Goal: Task Accomplishment & Management: Manage account settings

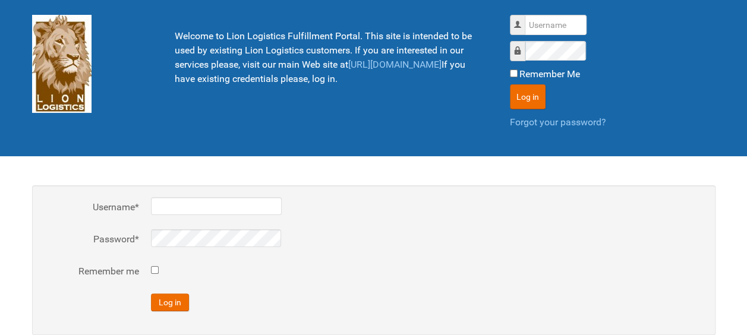
click at [385, 271] on div at bounding box center [427, 268] width 552 height 14
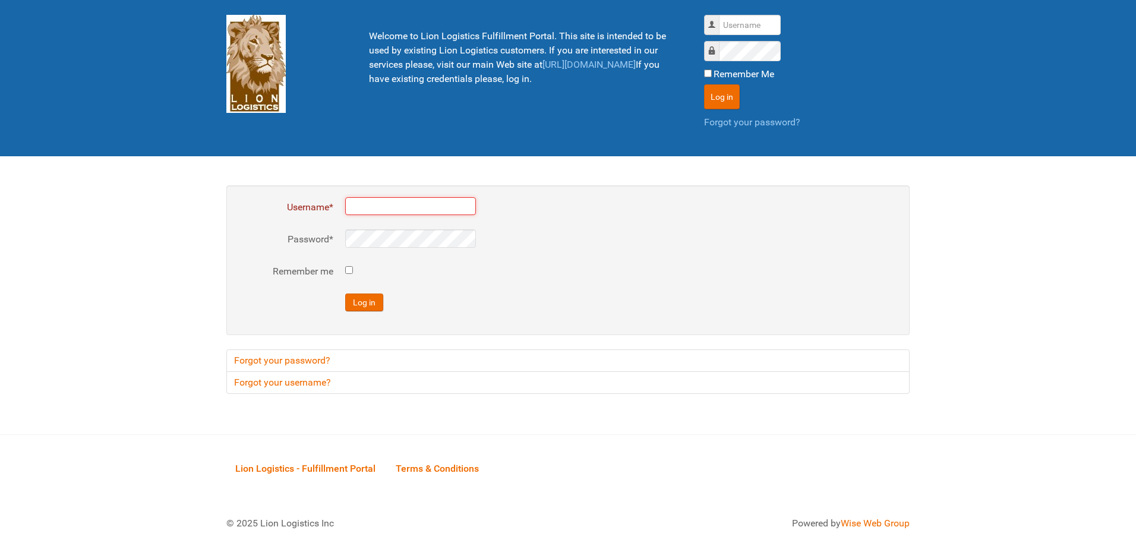
click at [362, 200] on input "Username *" at bounding box center [410, 206] width 131 height 18
type input "al"
click at [349, 272] on input "Remember me" at bounding box center [349, 270] width 8 height 8
checkbox input "true"
click at [360, 305] on button "Log in" at bounding box center [364, 302] width 38 height 18
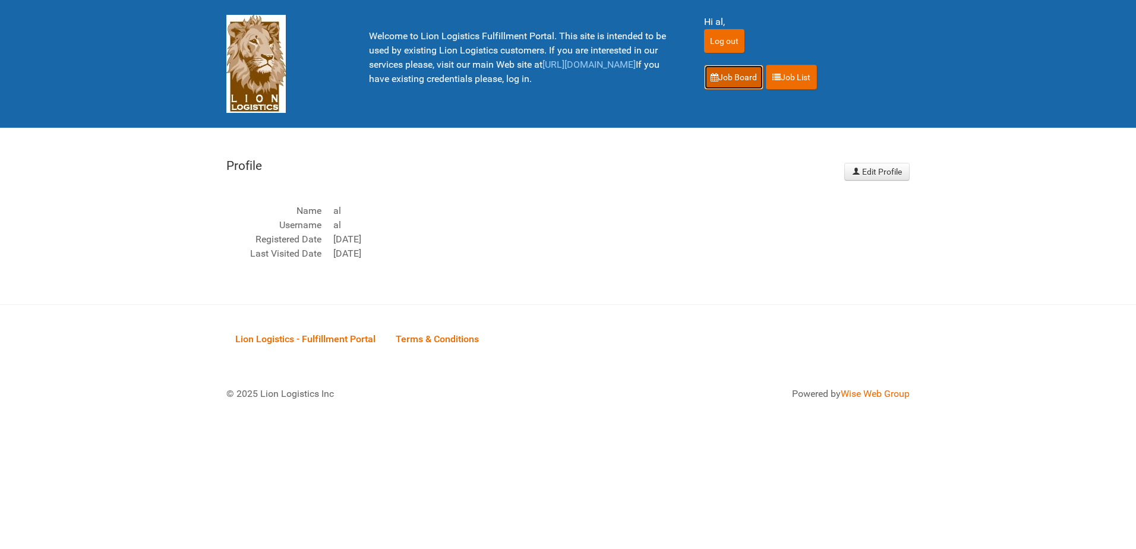
click at [726, 80] on link "Job Board" at bounding box center [733, 77] width 59 height 25
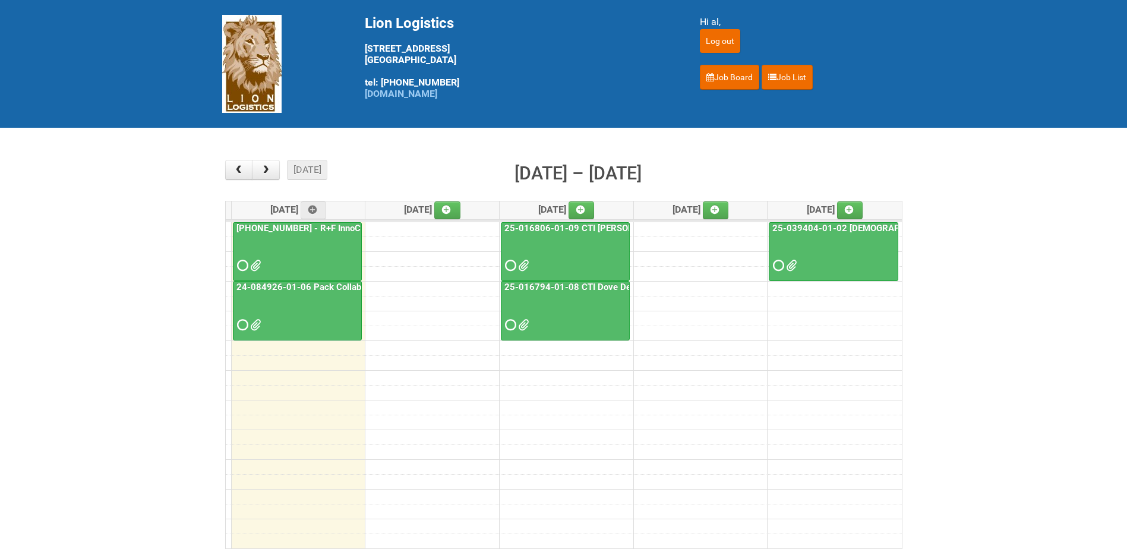
scroll to position [59, 0]
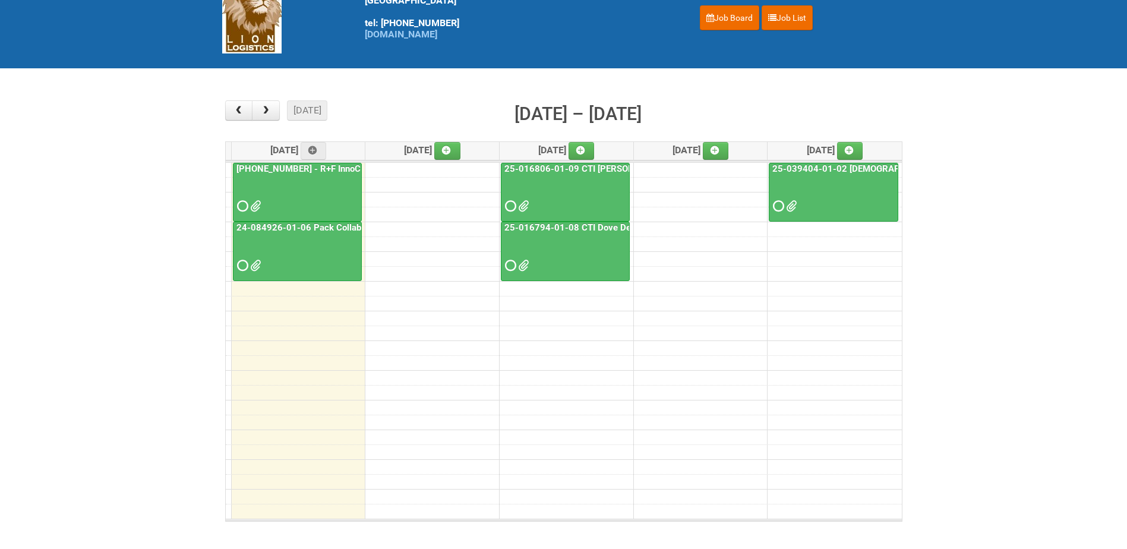
click at [303, 198] on div at bounding box center [297, 195] width 127 height 39
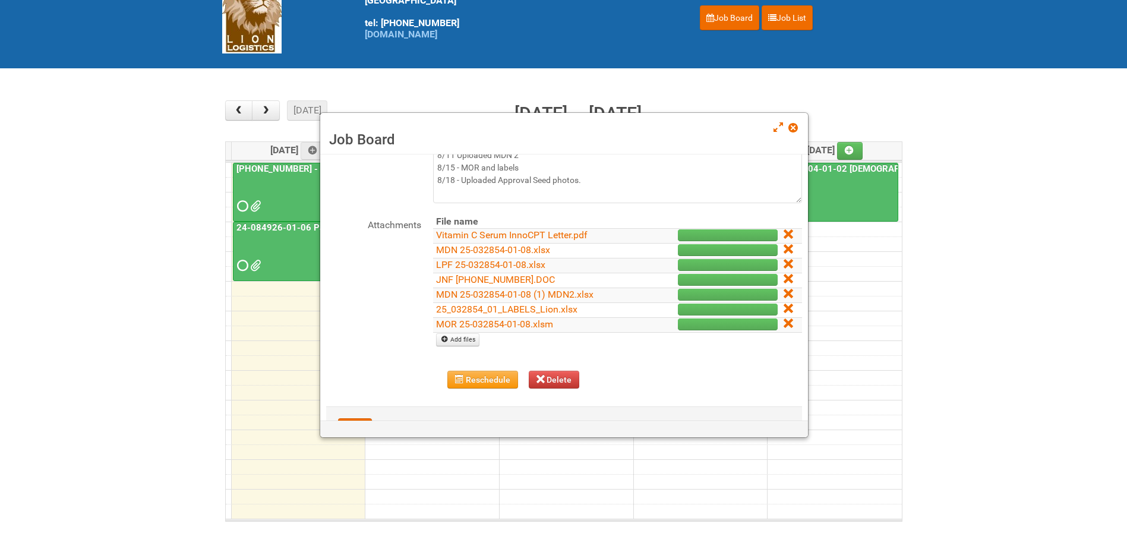
scroll to position [119, 0]
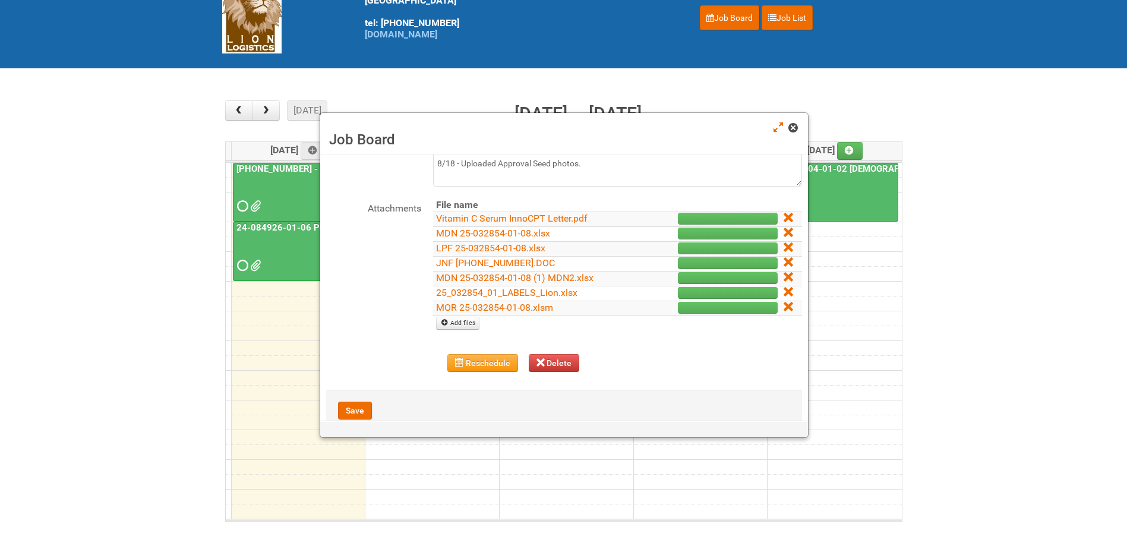
click at [792, 131] on span at bounding box center [792, 128] width 8 height 8
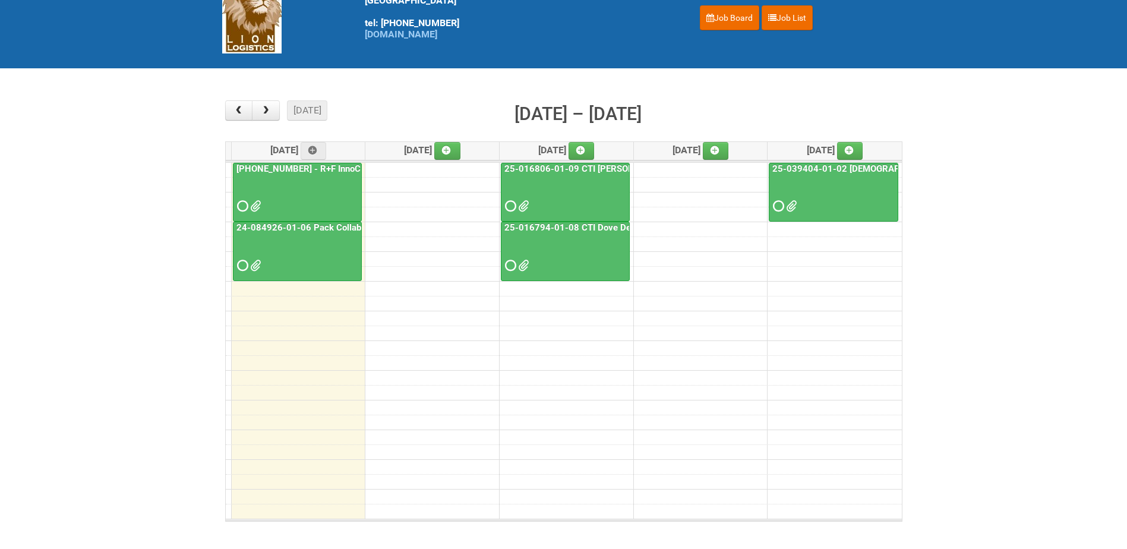
click at [311, 202] on div at bounding box center [297, 195] width 127 height 39
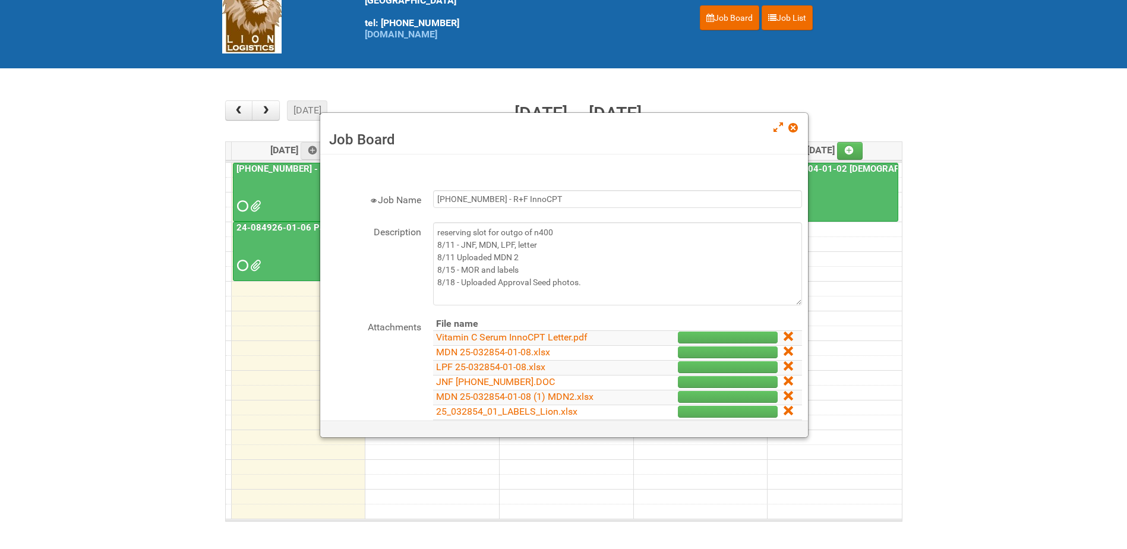
click at [791, 133] on link at bounding box center [793, 129] width 11 height 14
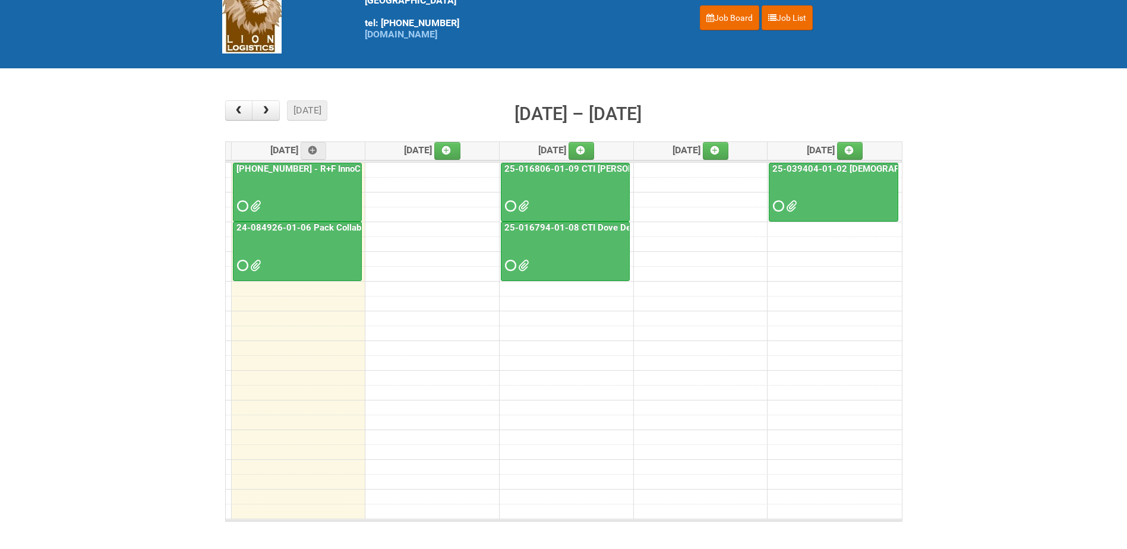
click at [323, 191] on div at bounding box center [297, 195] width 127 height 39
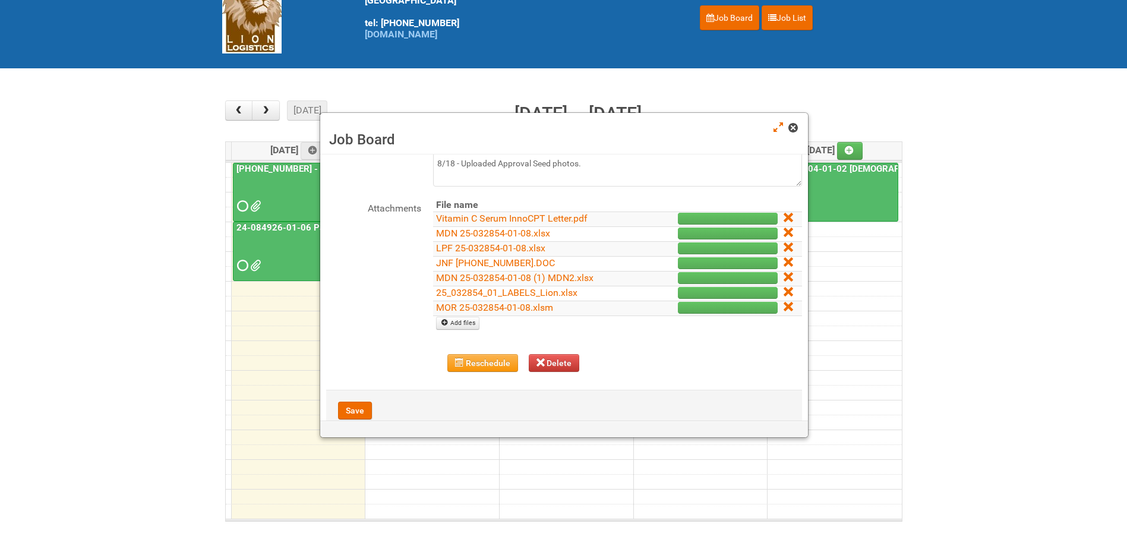
click at [792, 127] on span at bounding box center [792, 128] width 8 height 8
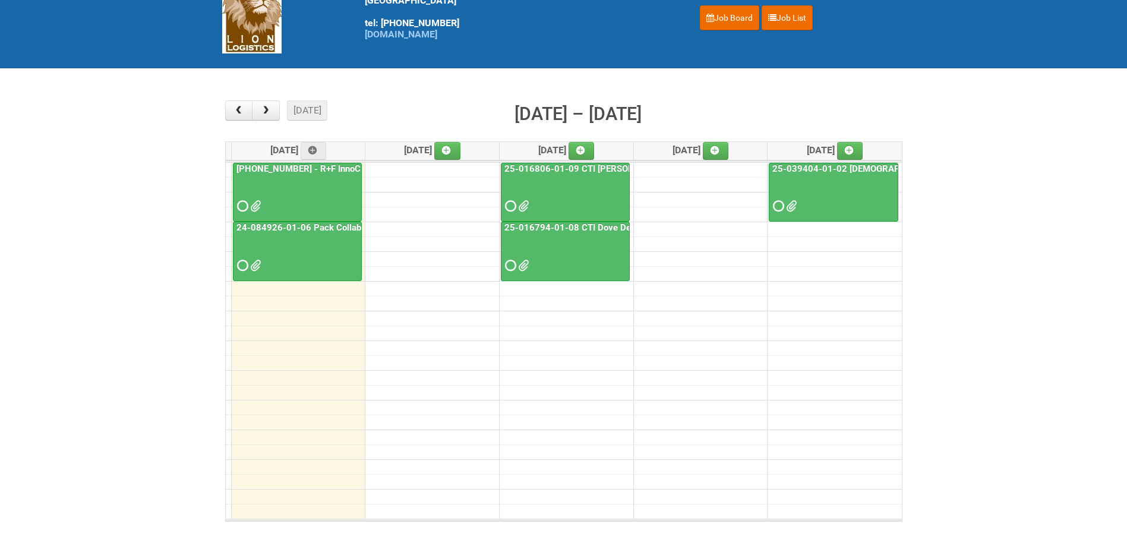
click at [129, 167] on main "× ■ - My Jobs ■ - Other Jobs Add today month week Aug 18 – 22, 2025 Mon 8/18 Tu…" at bounding box center [563, 310] width 1127 height 485
click at [28, 232] on main "× ■ - My Jobs ■ - Other Jobs Add today month week Aug 18 – 22, 2025 Mon 8/18 Tu…" at bounding box center [563, 310] width 1127 height 485
click at [337, 188] on div at bounding box center [297, 195] width 127 height 39
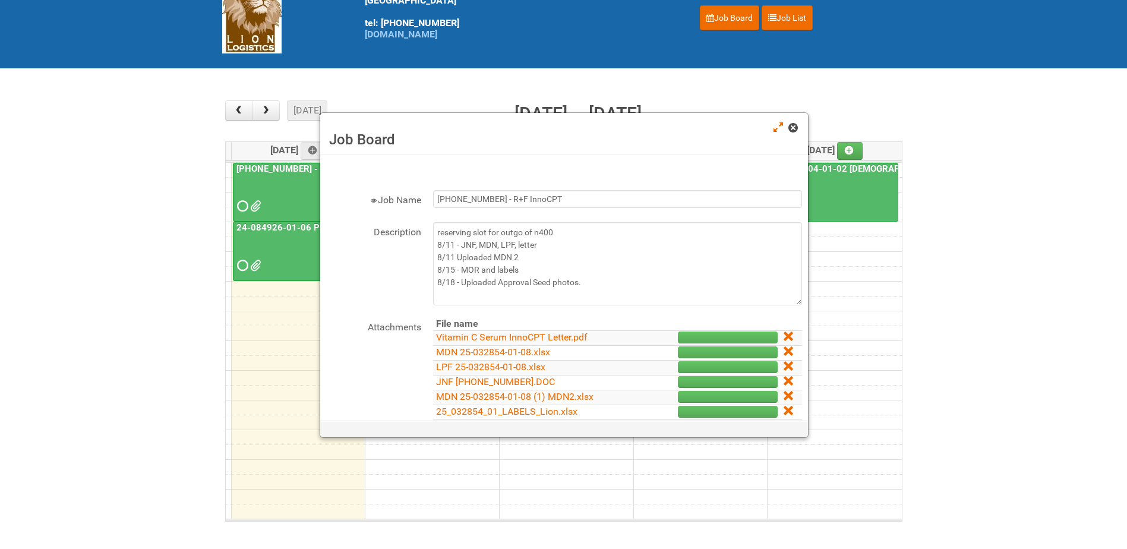
click at [792, 126] on span at bounding box center [792, 128] width 8 height 8
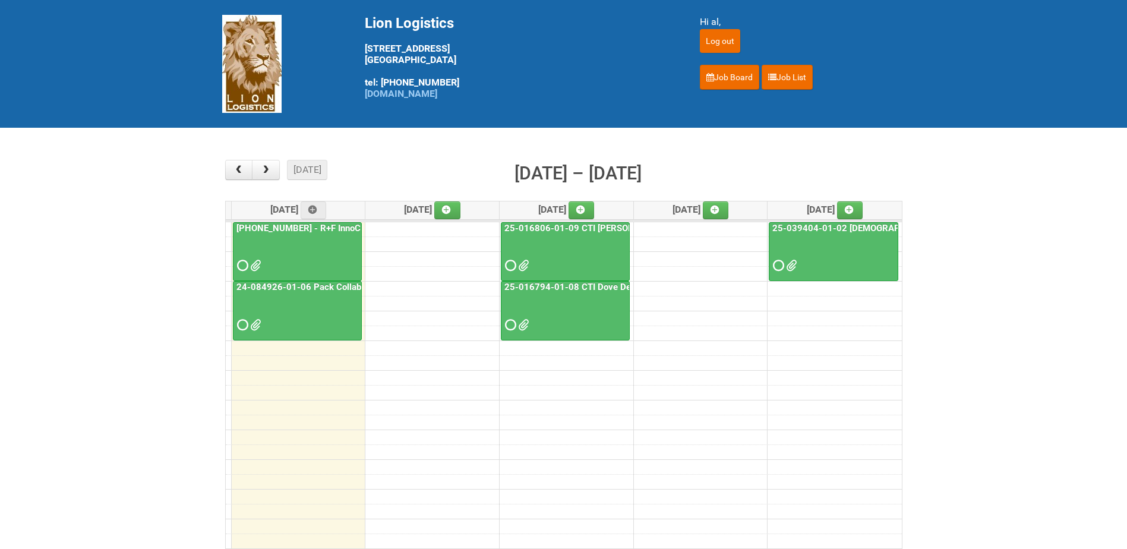
click at [297, 254] on div at bounding box center [297, 255] width 127 height 39
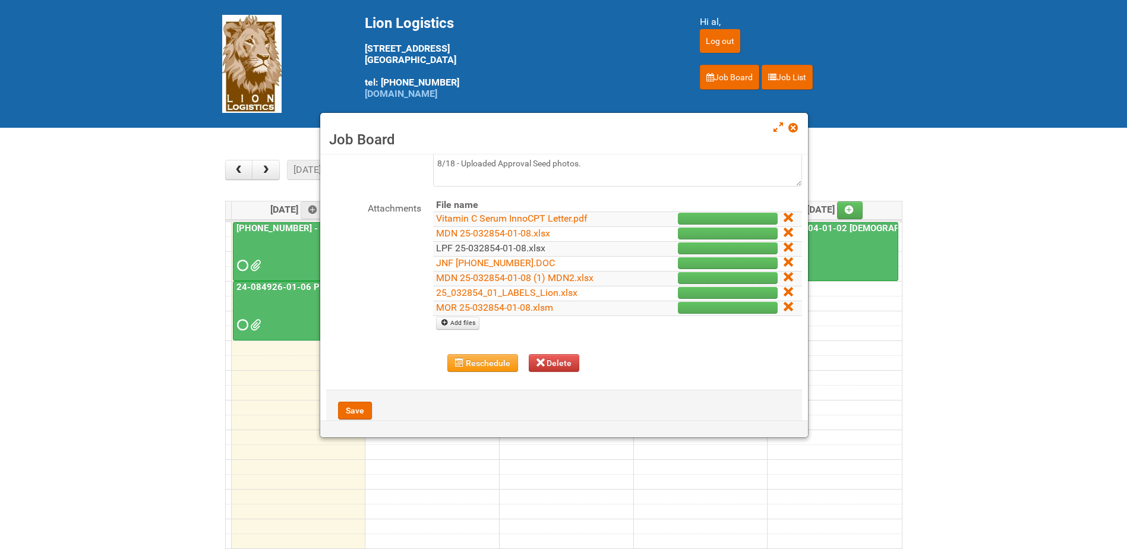
scroll to position [147, 0]
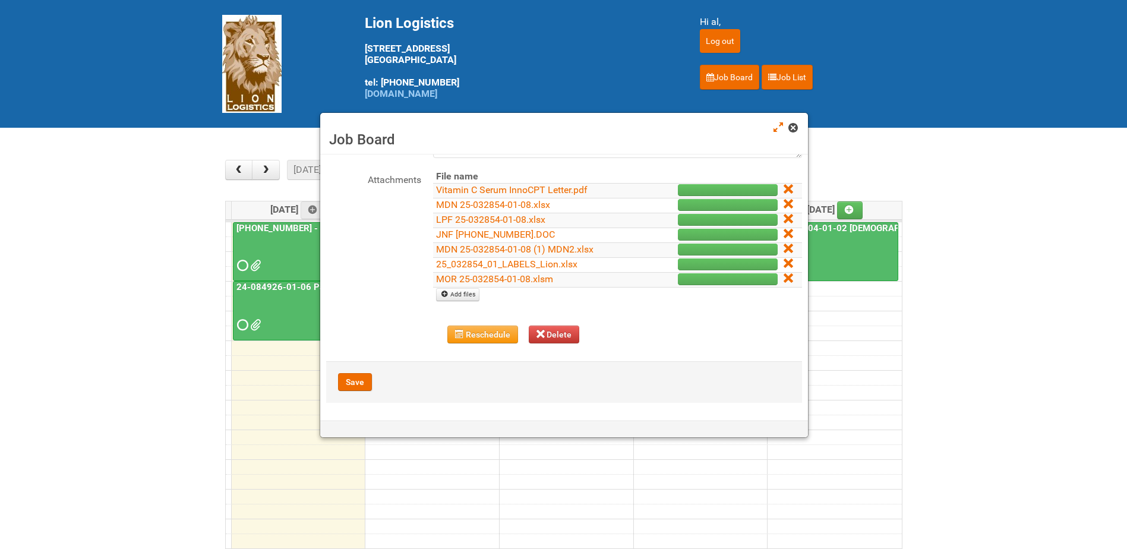
click at [796, 127] on span at bounding box center [792, 128] width 8 height 8
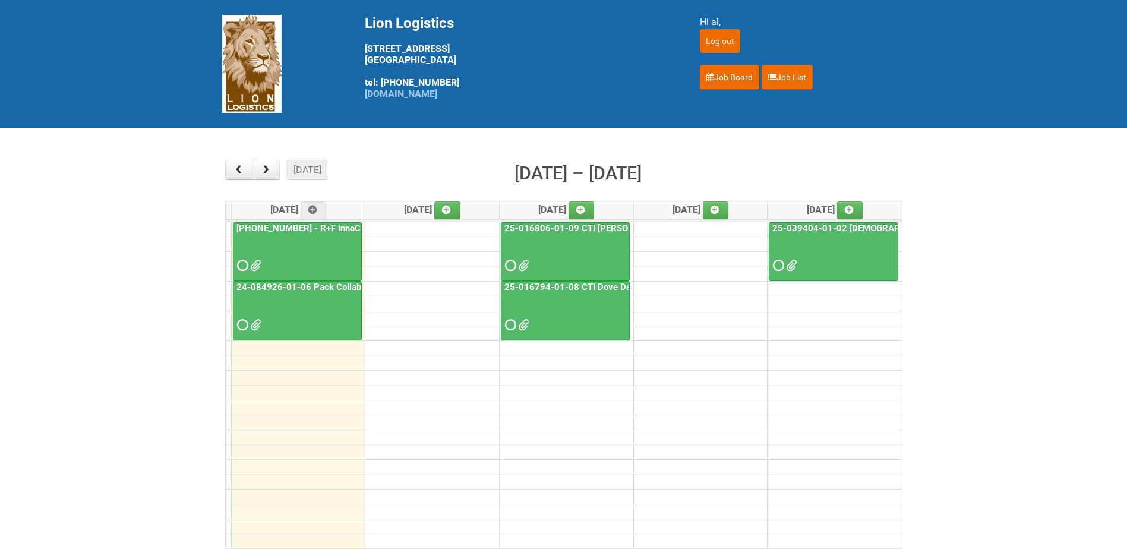
click at [254, 263] on span at bounding box center [254, 265] width 8 height 8
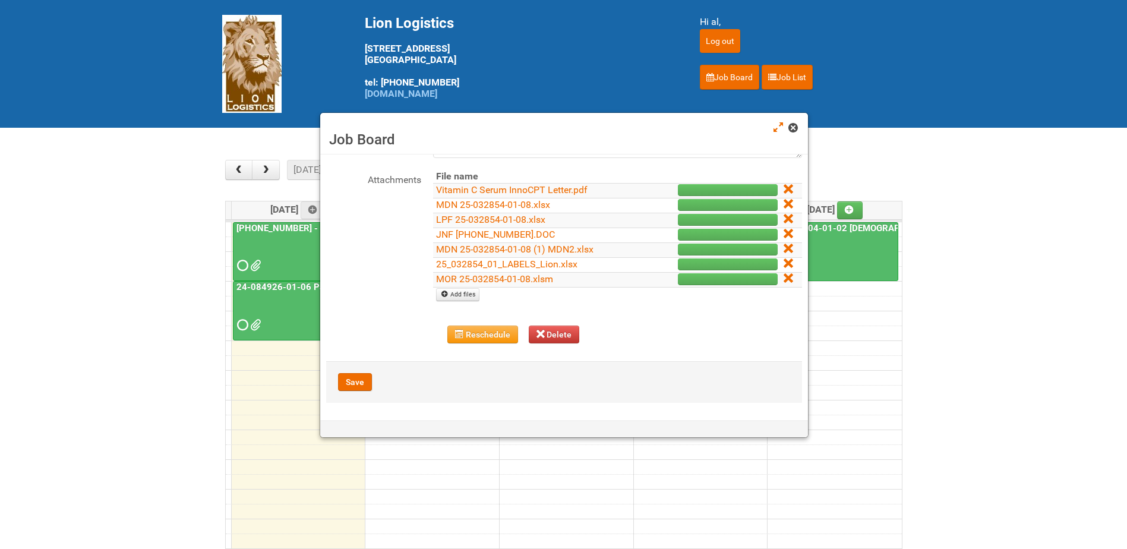
click at [796, 125] on span at bounding box center [792, 128] width 8 height 8
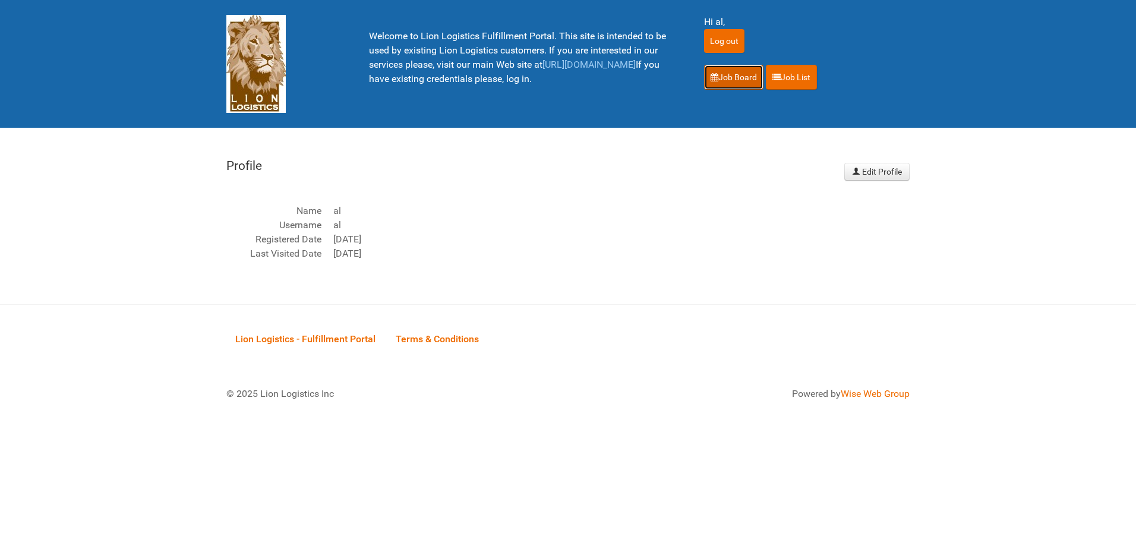
click at [717, 71] on link "Job Board" at bounding box center [733, 77] width 59 height 25
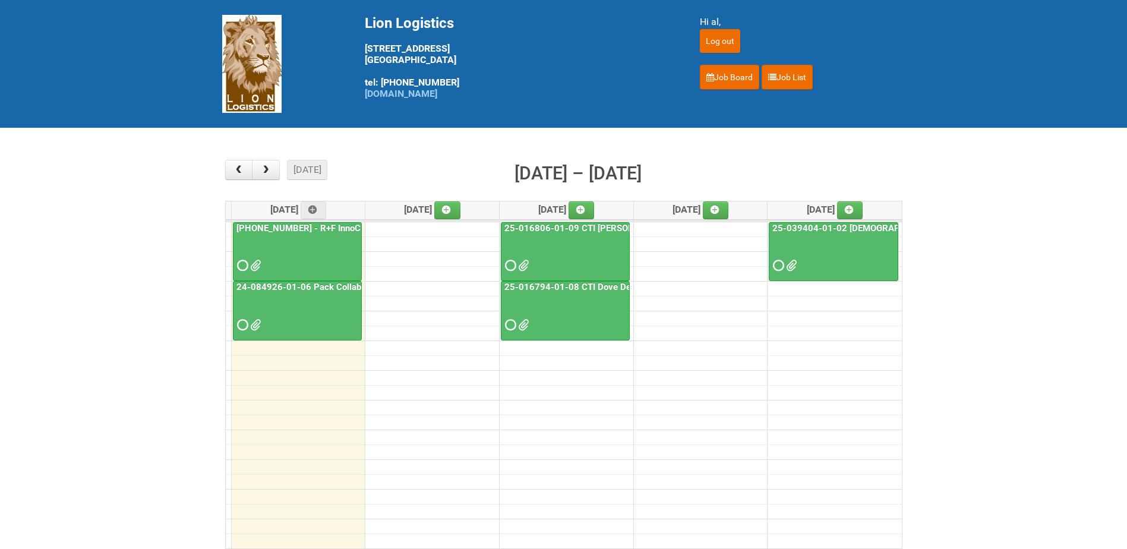
click at [312, 259] on div at bounding box center [297, 255] width 127 height 39
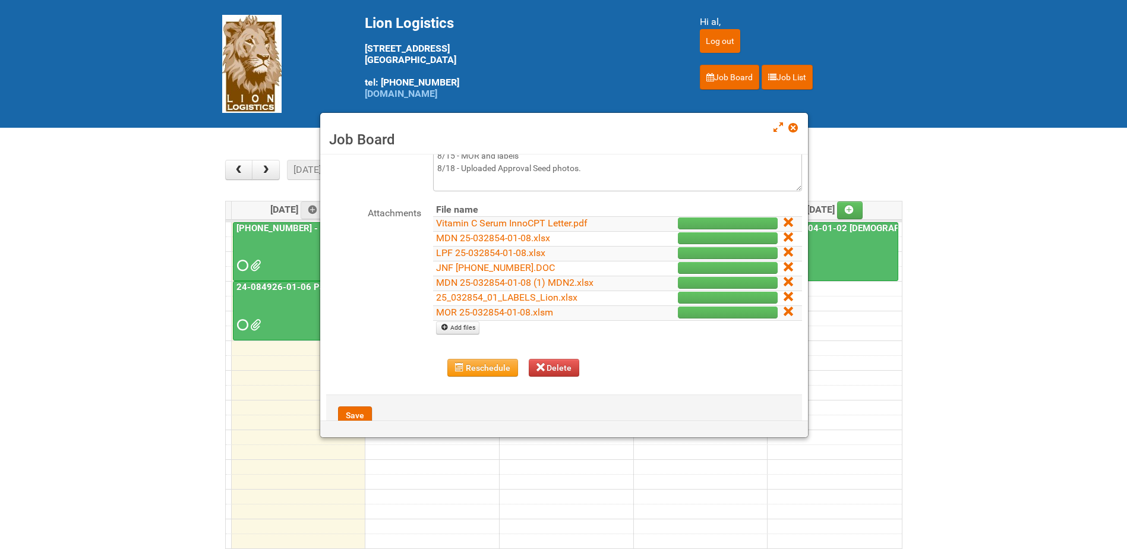
scroll to position [88, 0]
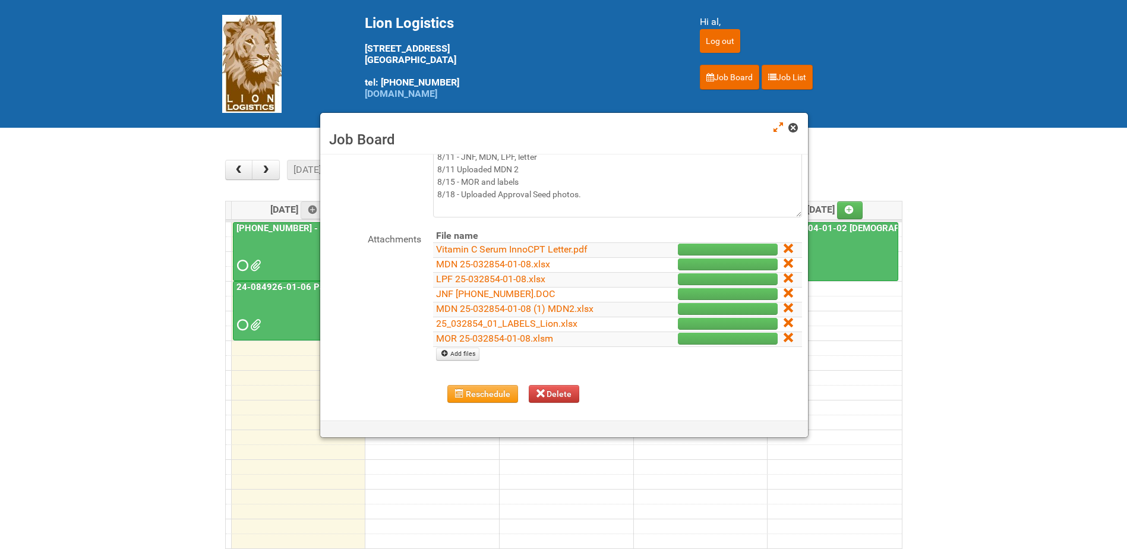
click at [791, 131] on span at bounding box center [792, 128] width 8 height 8
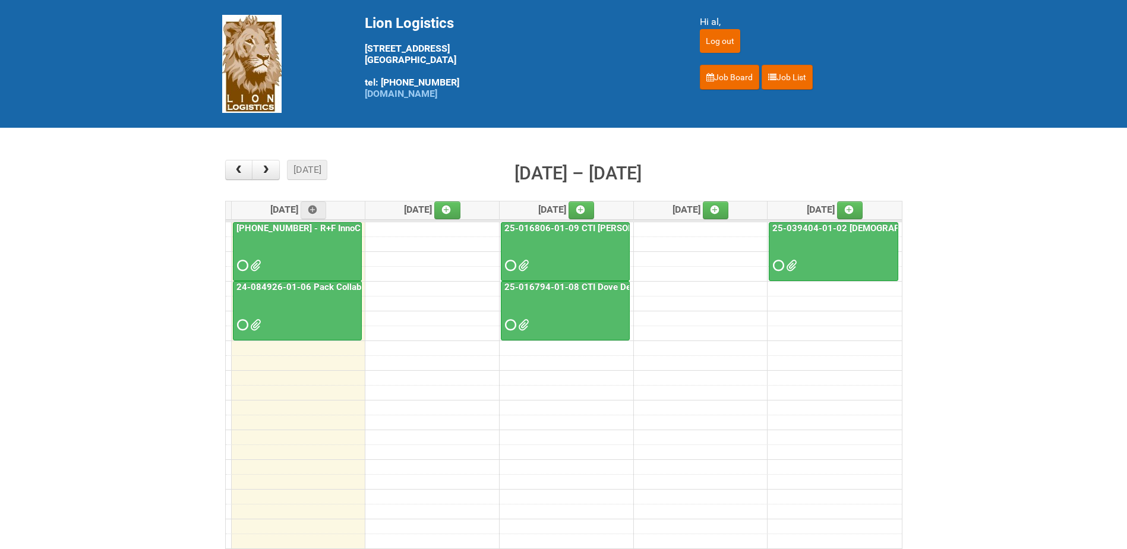
click at [310, 232] on link "[PHONE_NUMBER] - R+F InnoCPT" at bounding box center [304, 228] width 140 height 11
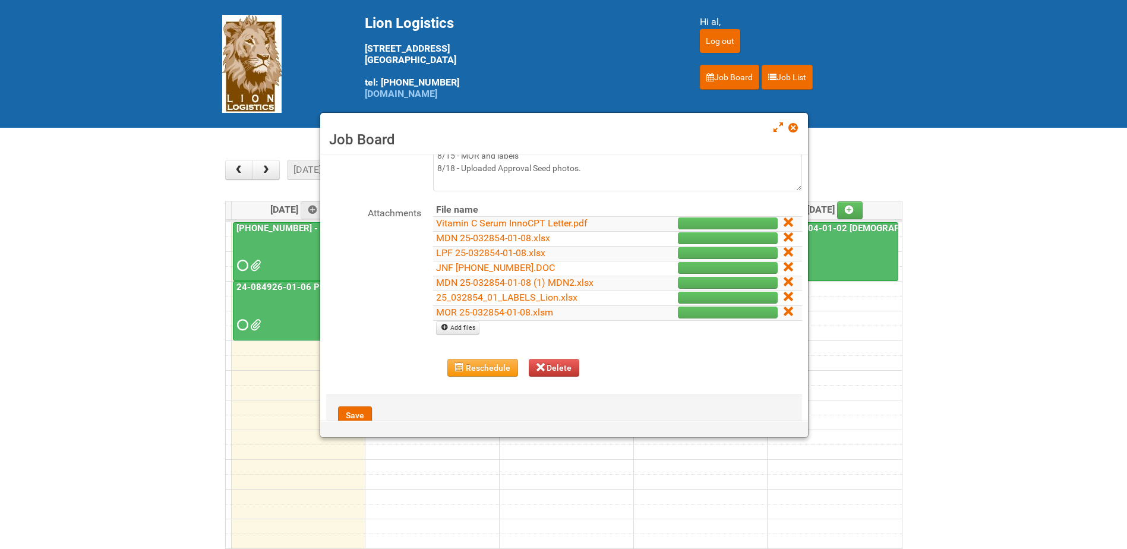
scroll to position [119, 0]
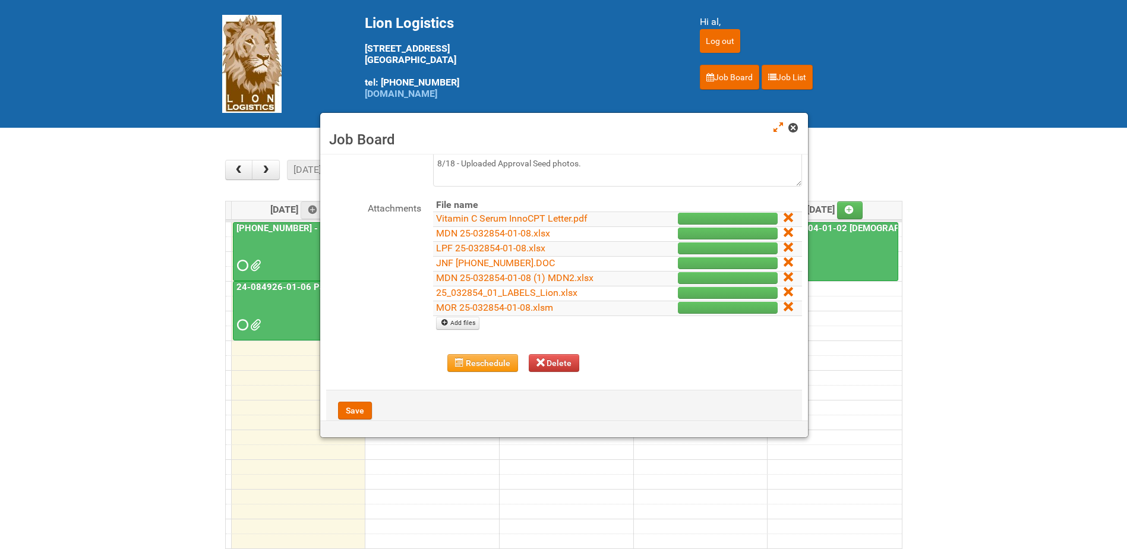
click at [795, 133] on link at bounding box center [793, 129] width 11 height 14
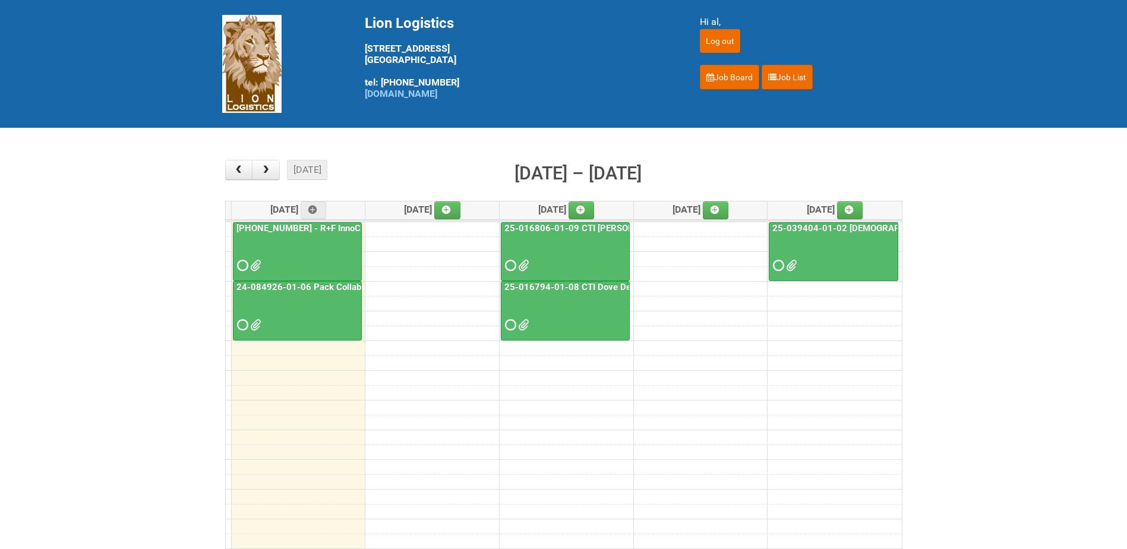
click at [298, 255] on div at bounding box center [297, 255] width 127 height 39
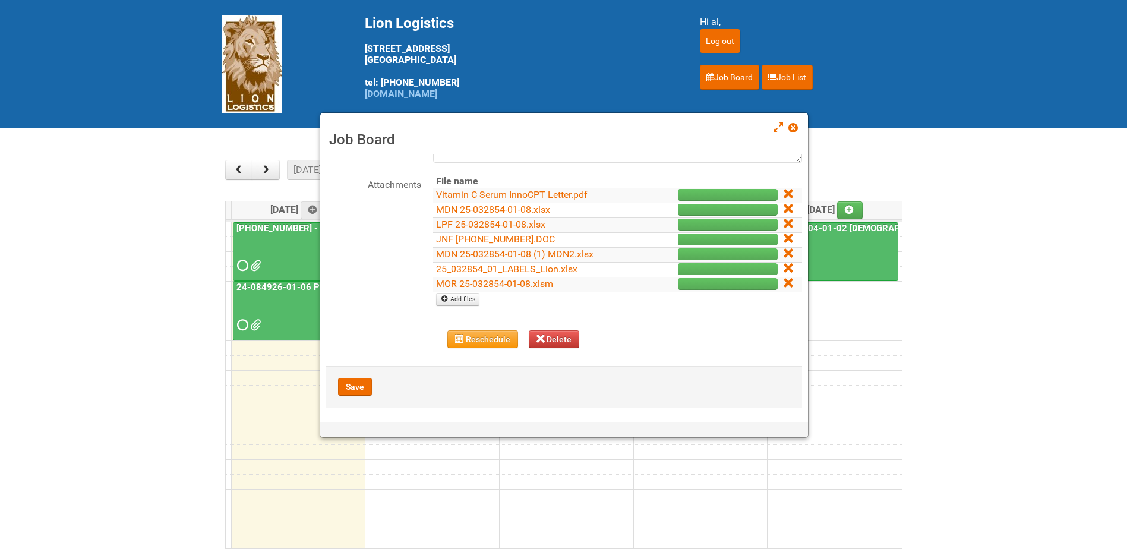
scroll to position [147, 0]
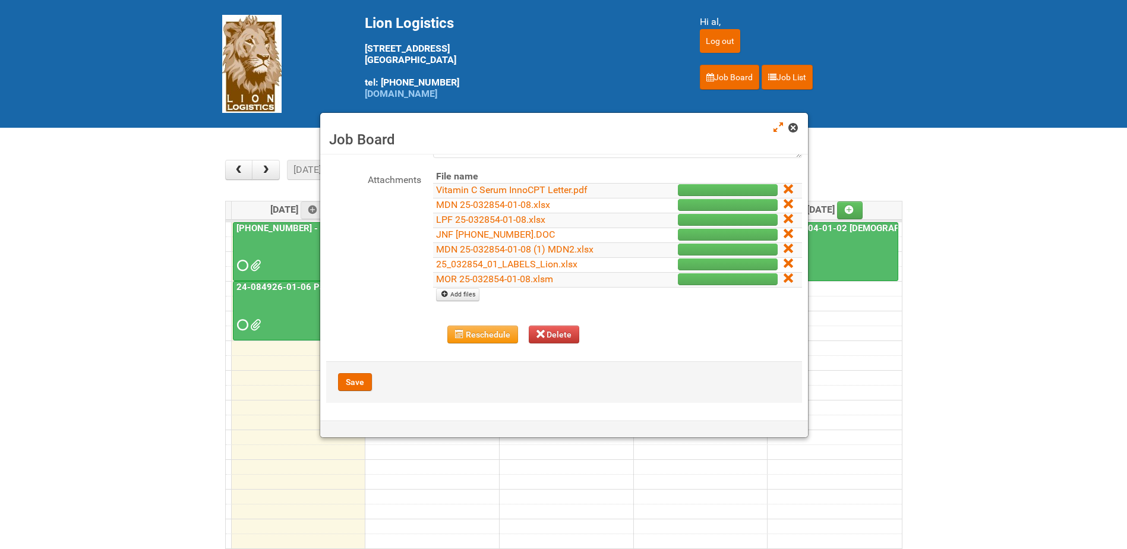
click at [793, 126] on span at bounding box center [792, 128] width 8 height 8
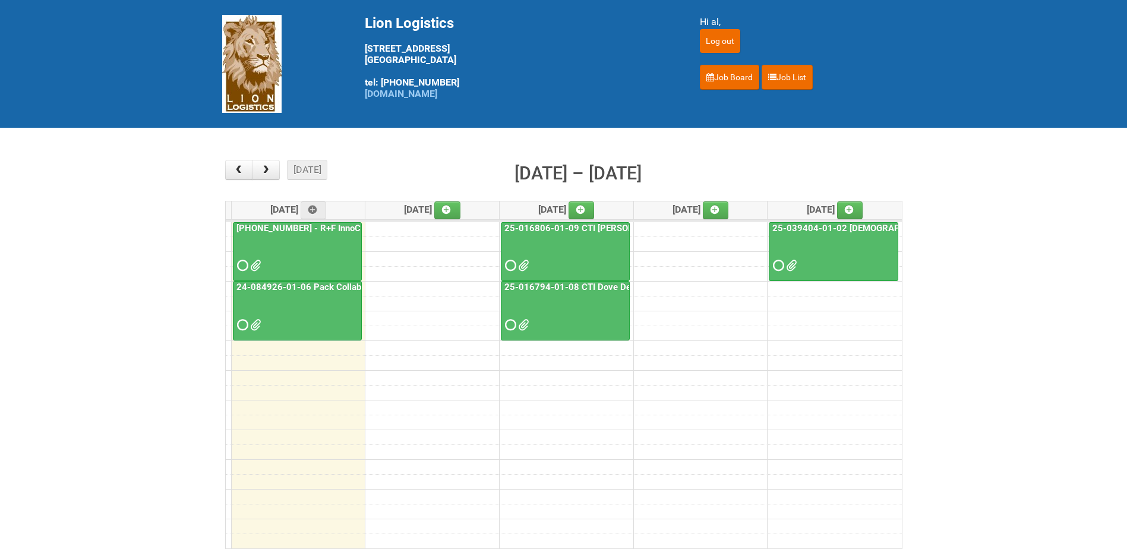
click at [314, 257] on div at bounding box center [297, 255] width 127 height 39
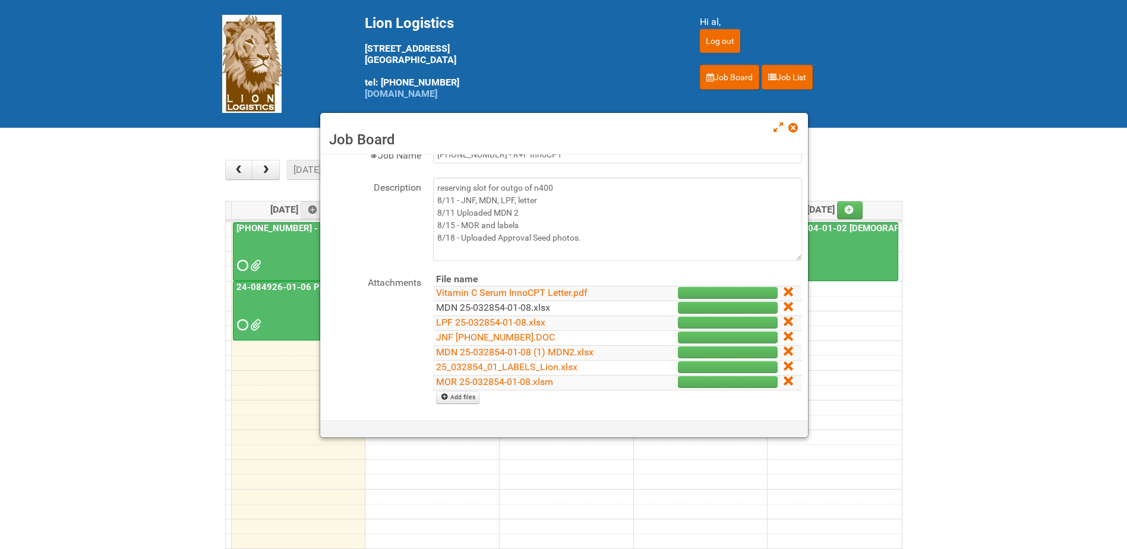
scroll to position [119, 0]
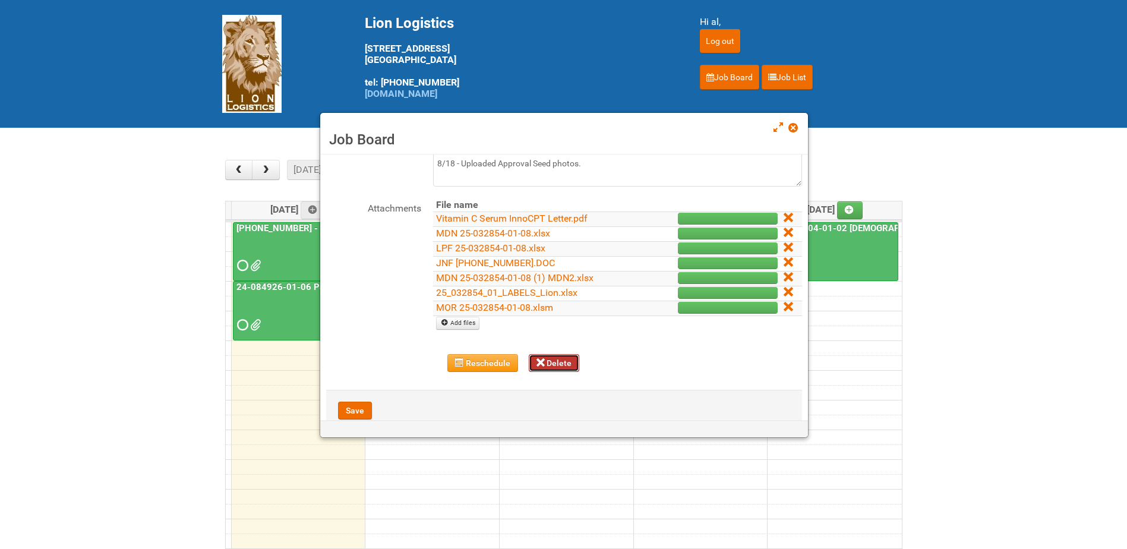
drag, startPoint x: 553, startPoint y: 366, endPoint x: 669, endPoint y: 33, distance: 352.4
click at [553, 366] on button "Delete" at bounding box center [554, 363] width 51 height 18
click at [796, 126] on span at bounding box center [792, 128] width 8 height 8
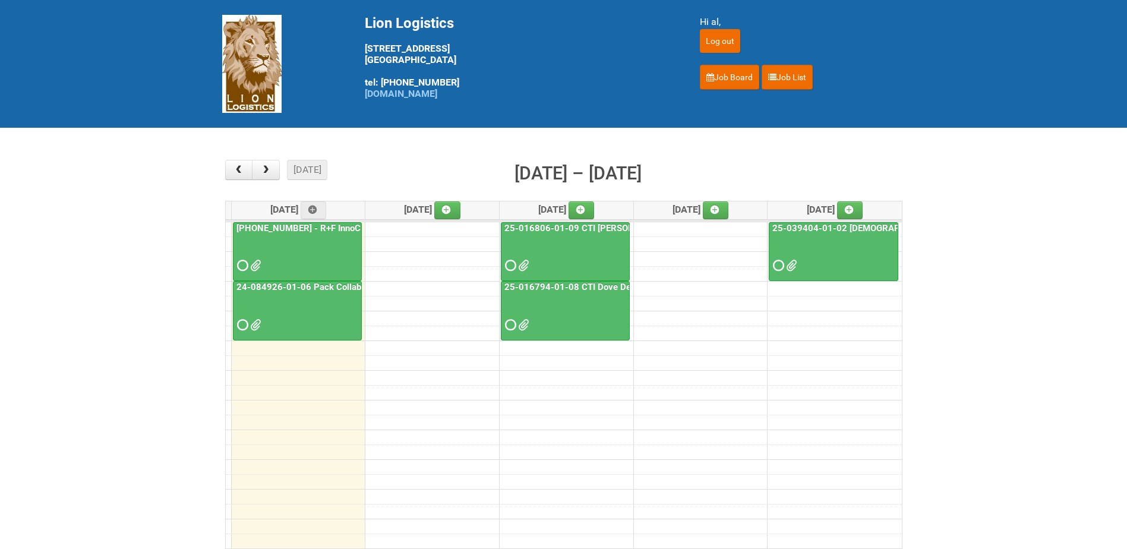
click at [314, 255] on div at bounding box center [297, 255] width 127 height 39
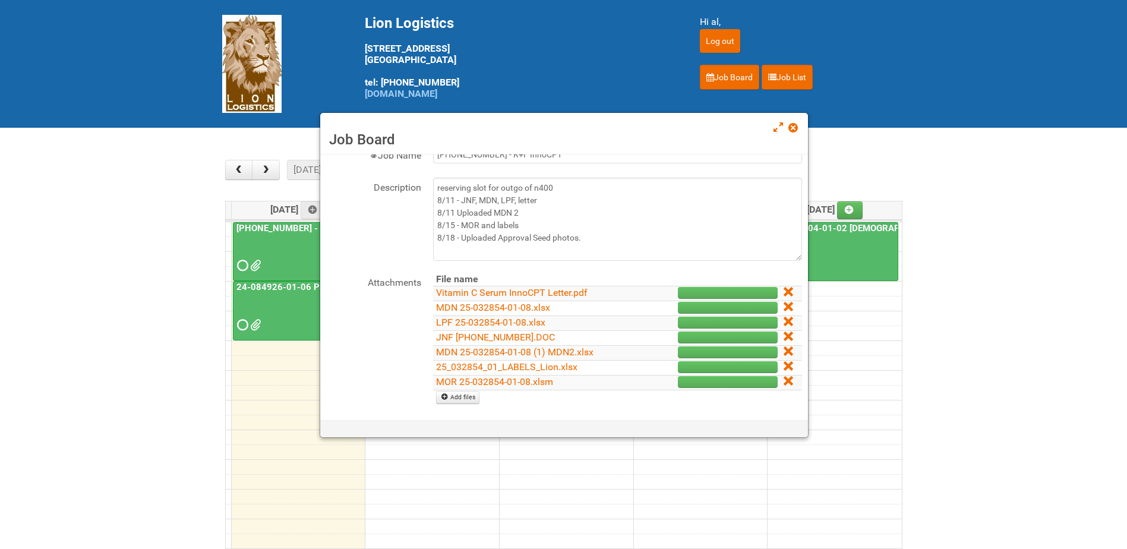
scroll to position [147, 0]
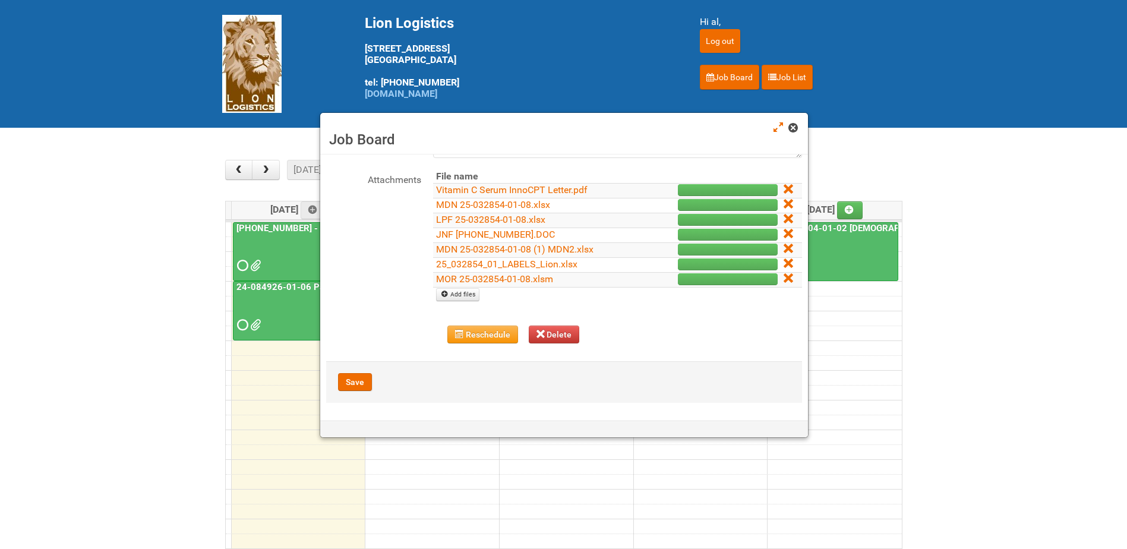
click at [793, 129] on span at bounding box center [792, 128] width 8 height 8
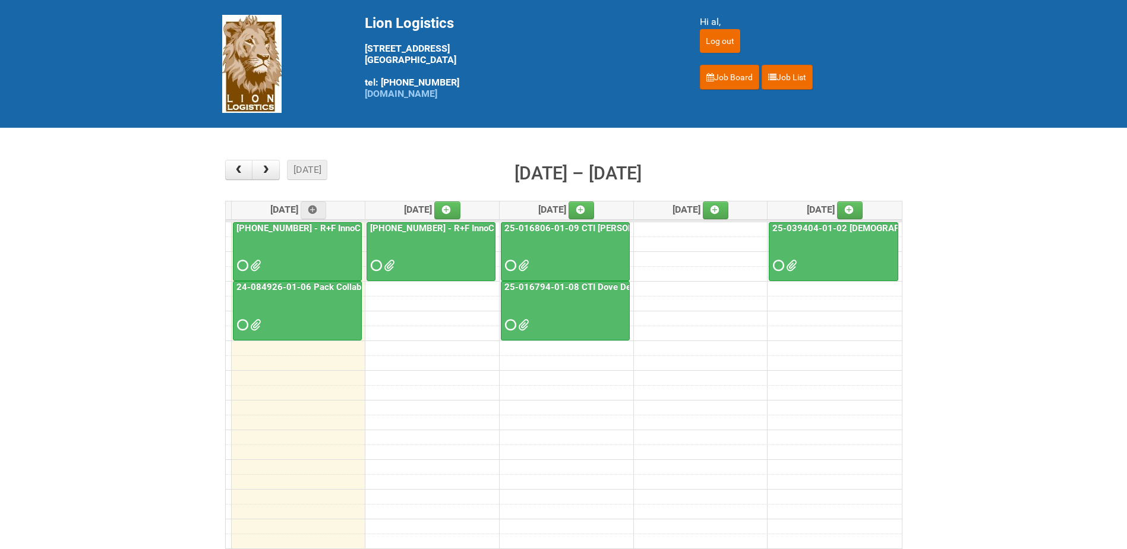
click at [304, 258] on div at bounding box center [297, 255] width 127 height 39
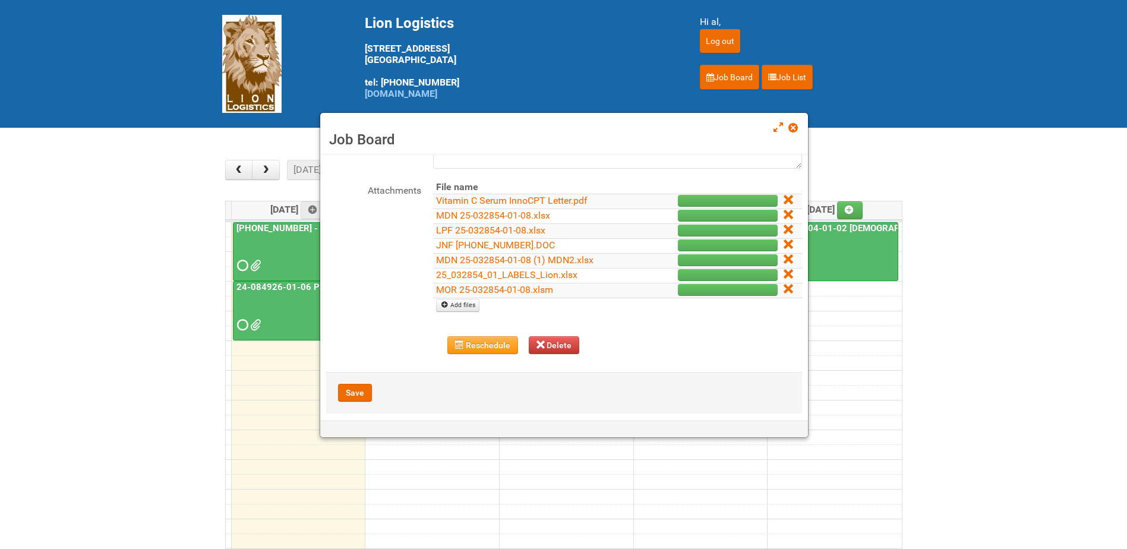
scroll to position [147, 0]
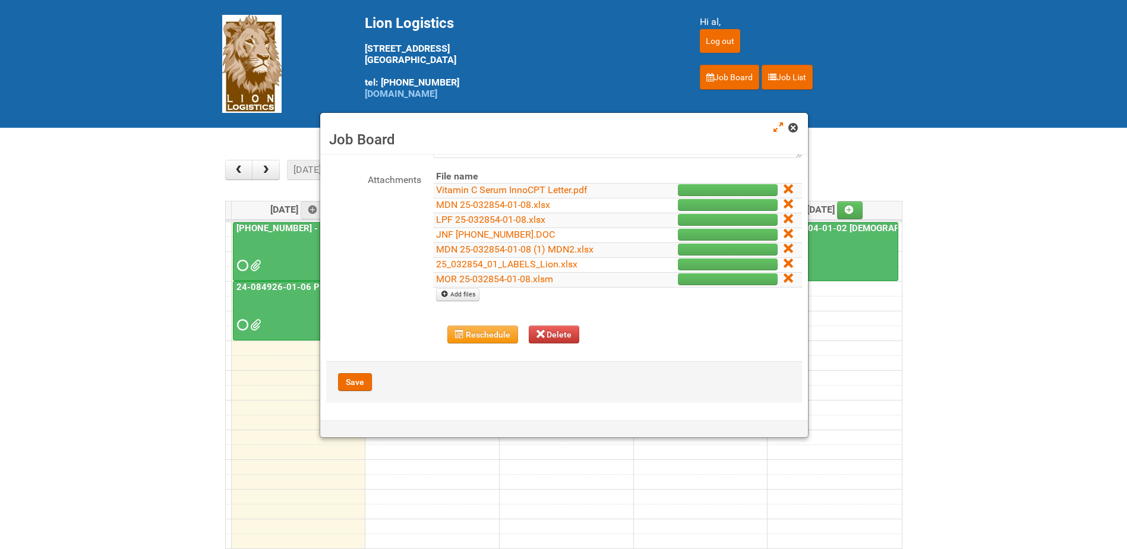
click at [792, 128] on span at bounding box center [792, 128] width 8 height 8
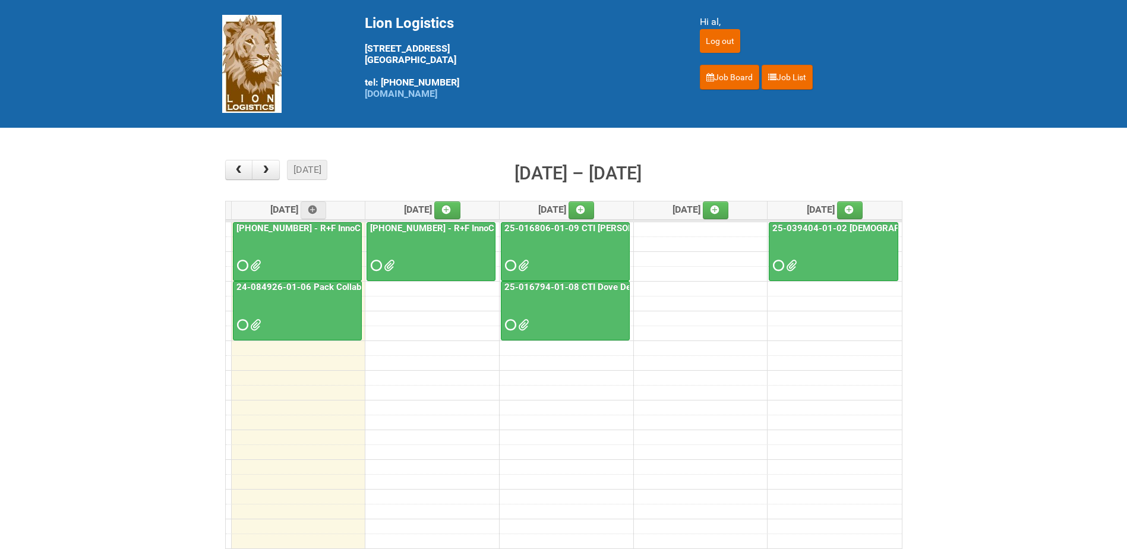
click at [441, 249] on div at bounding box center [431, 255] width 127 height 39
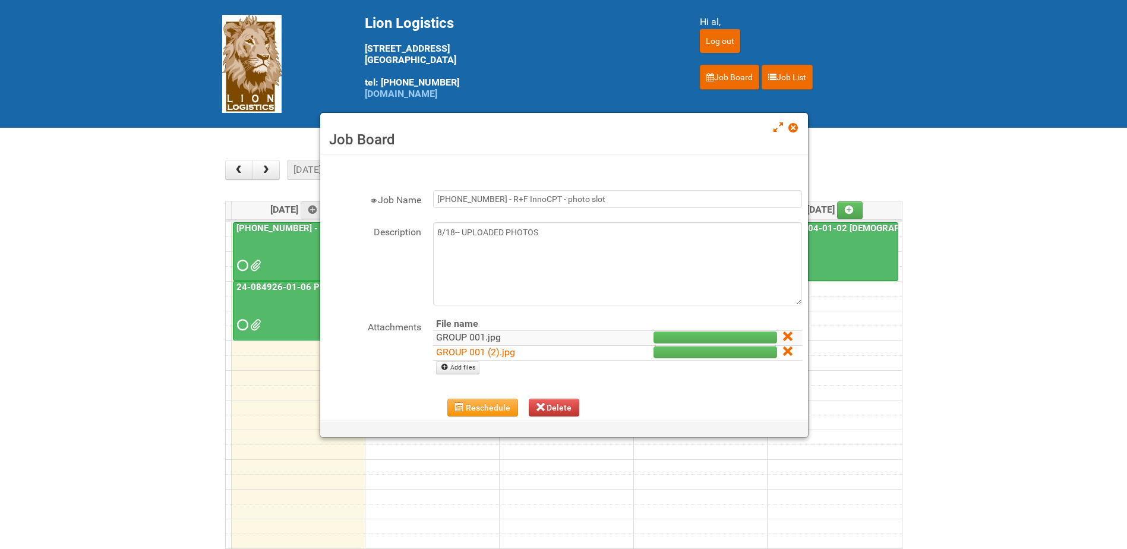
click at [445, 334] on link "GROUP 001.jpg" at bounding box center [468, 336] width 65 height 11
drag, startPoint x: 486, startPoint y: 352, endPoint x: 649, endPoint y: 208, distance: 217.1
click at [488, 352] on link "GROUP 001 (2).jpg" at bounding box center [475, 351] width 79 height 11
click at [790, 129] on span at bounding box center [792, 128] width 8 height 8
